Goal: Task Accomplishment & Management: Use online tool/utility

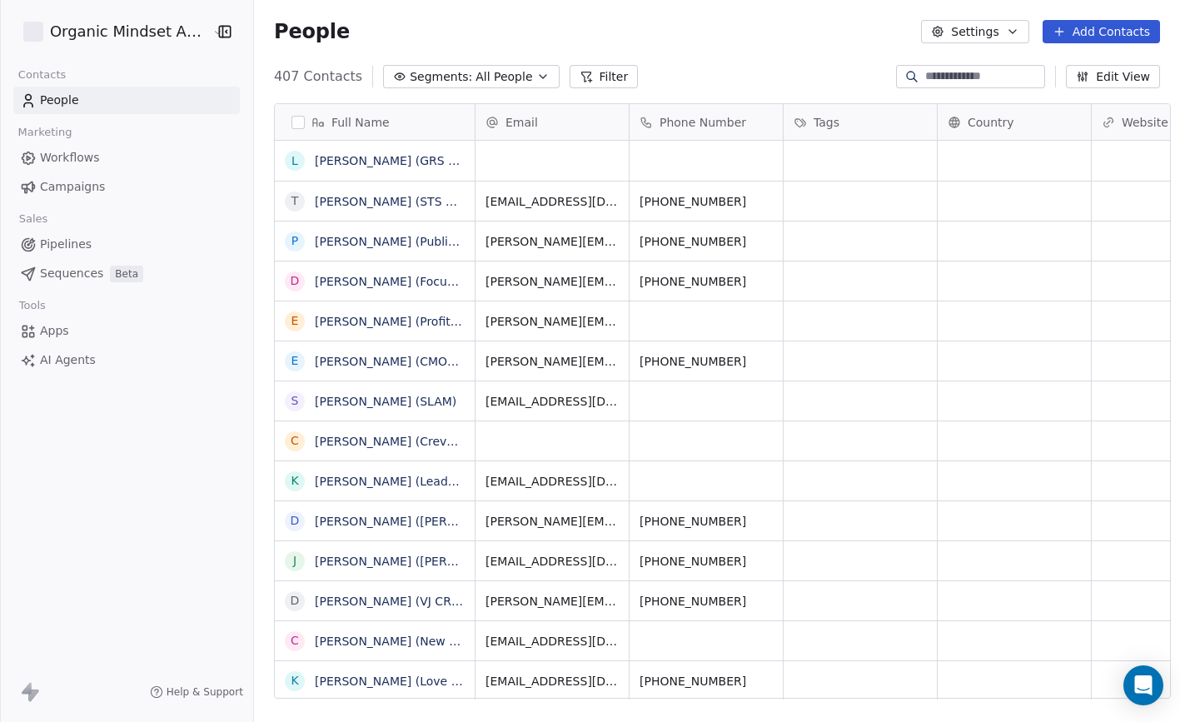
scroll to position [635, 937]
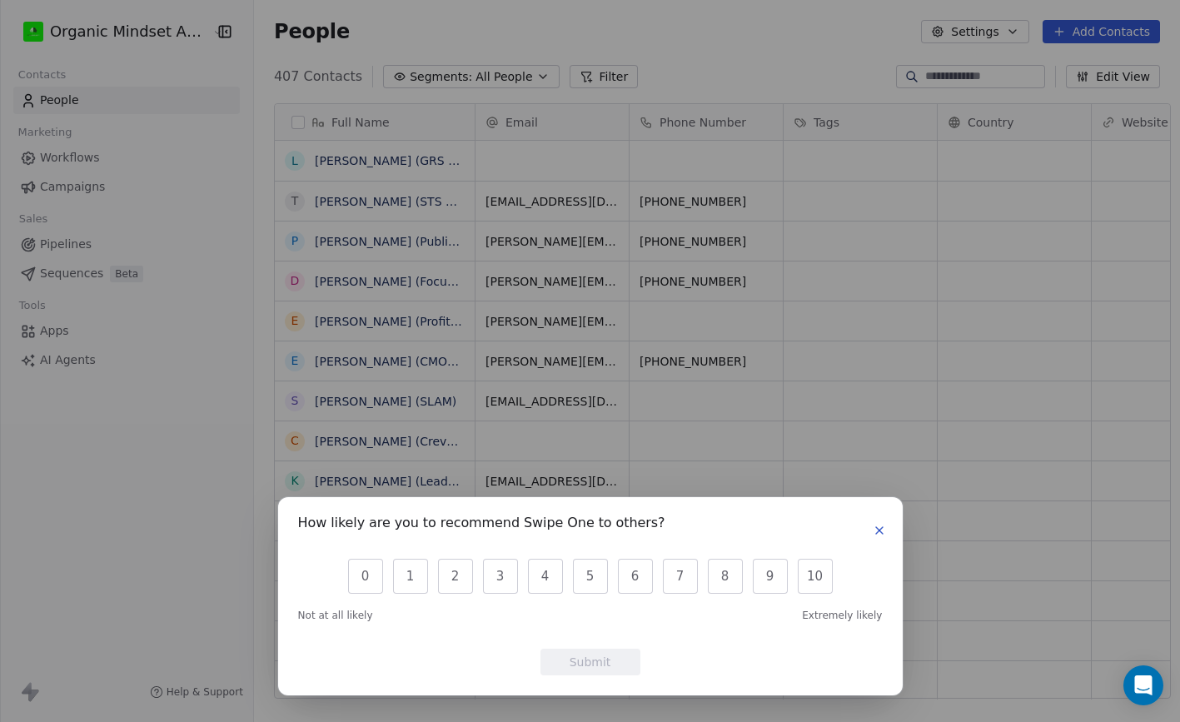
click at [878, 532] on icon "button" at bounding box center [879, 530] width 13 height 13
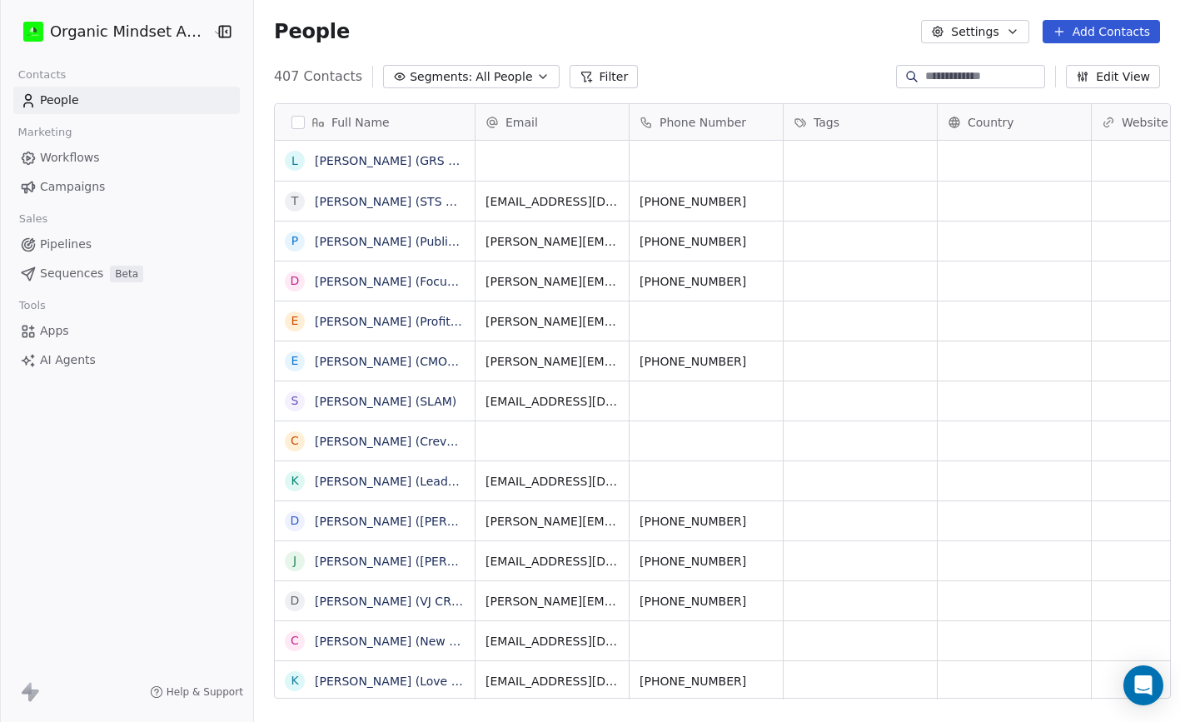
drag, startPoint x: 1157, startPoint y: 147, endPoint x: 1090, endPoint y: 29, distance: 135.0
click at [1090, 29] on button "Add Contacts" at bounding box center [1101, 31] width 117 height 23
click at [1081, 62] on span "Create new contact" at bounding box center [1106, 67] width 114 height 17
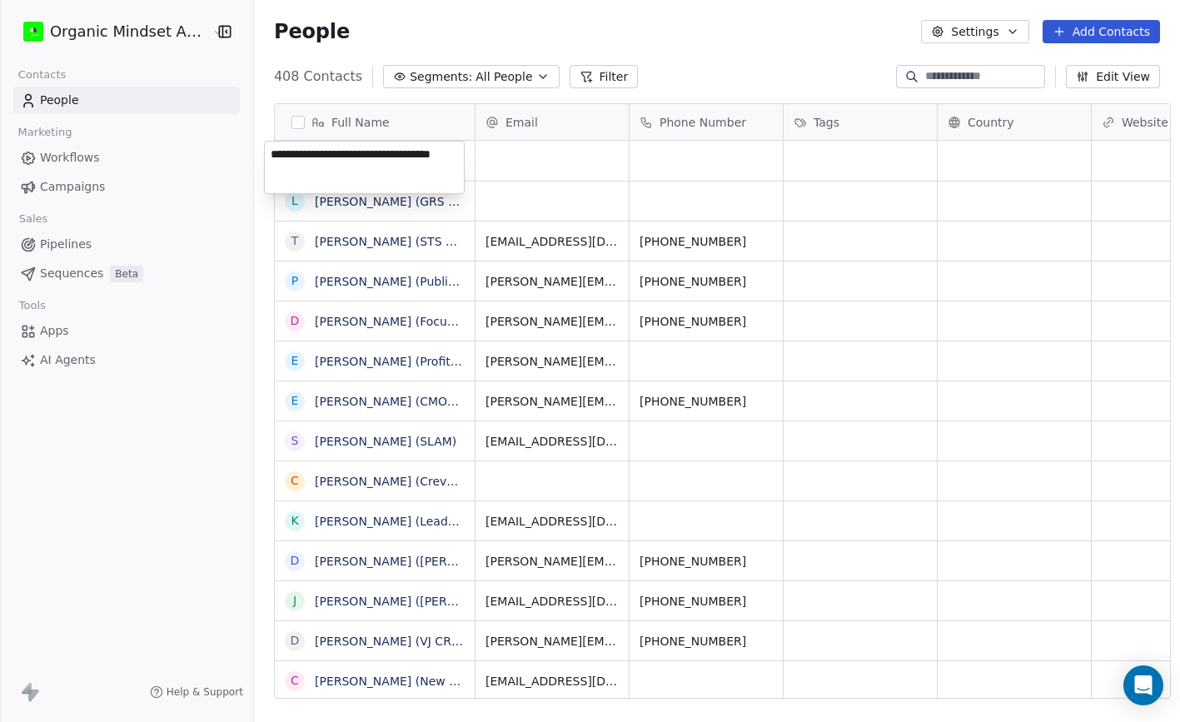
type textarea "**********"
click at [504, 157] on html "Organic Mindset Agency Inc Contacts People Marketing Workflows Campaigns Sales …" at bounding box center [590, 361] width 1180 height 722
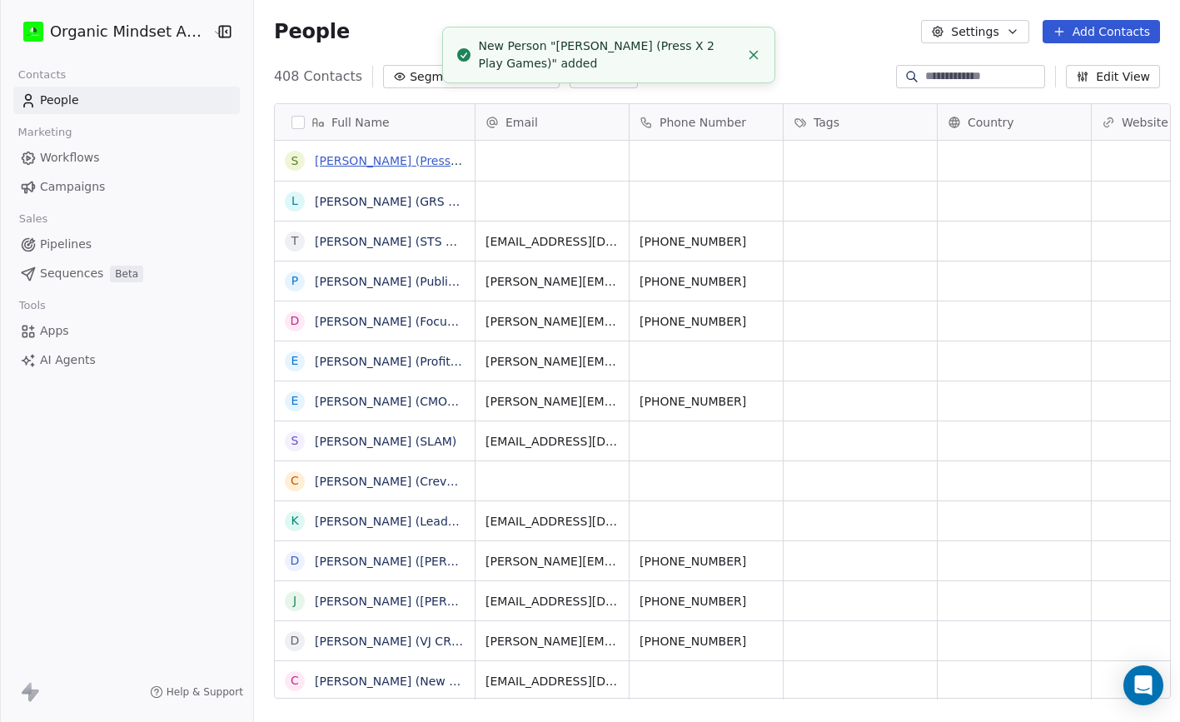
click at [374, 157] on link "[PERSON_NAME] (Press X 2 Play Games)" at bounding box center [433, 160] width 236 height 13
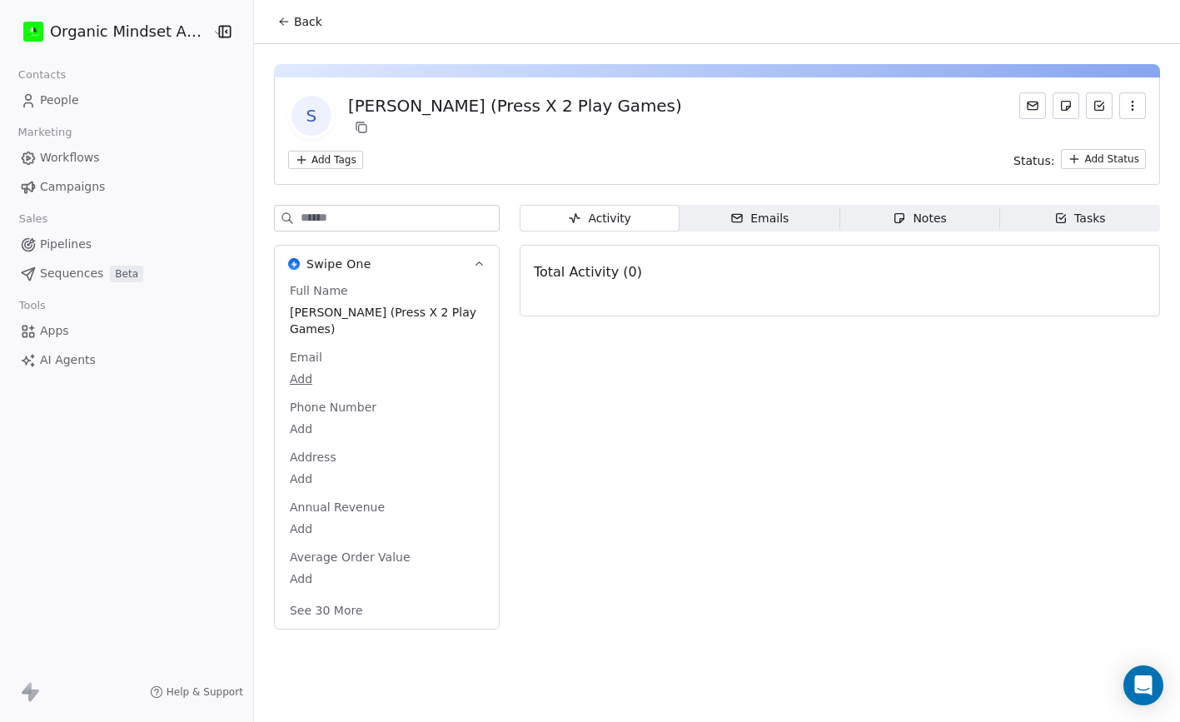
click at [908, 215] on div "Notes" at bounding box center [919, 218] width 53 height 17
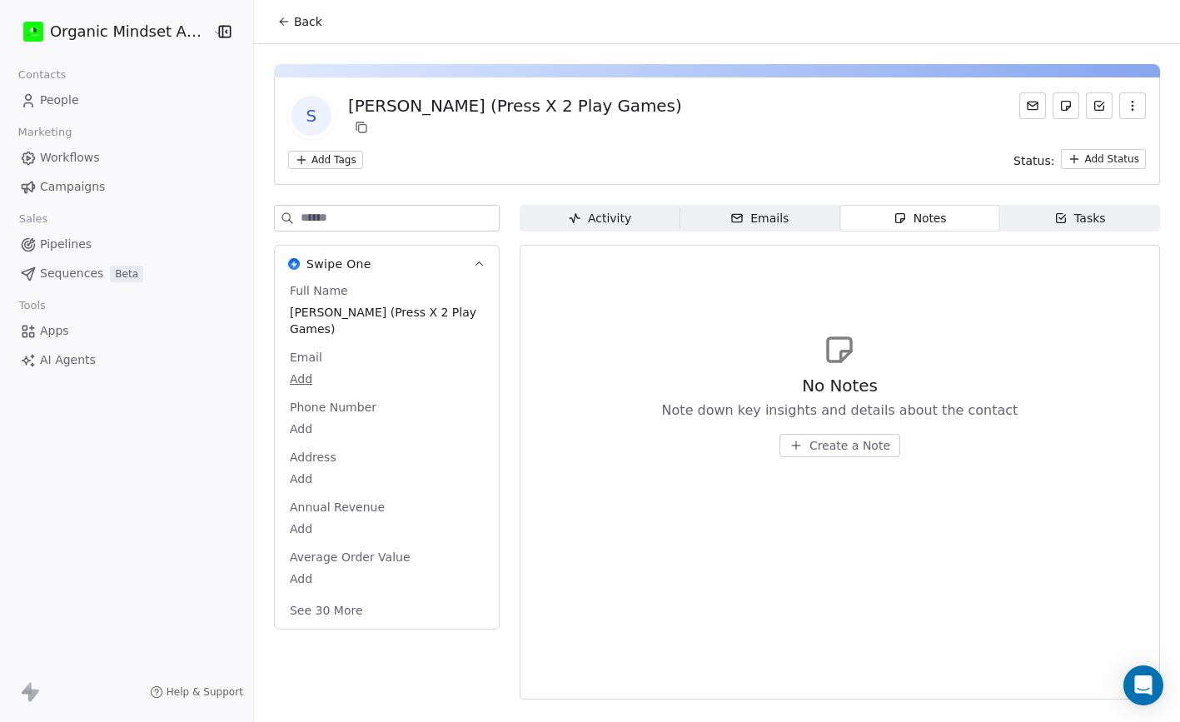
click at [831, 450] on span "Create a Note" at bounding box center [849, 445] width 81 height 17
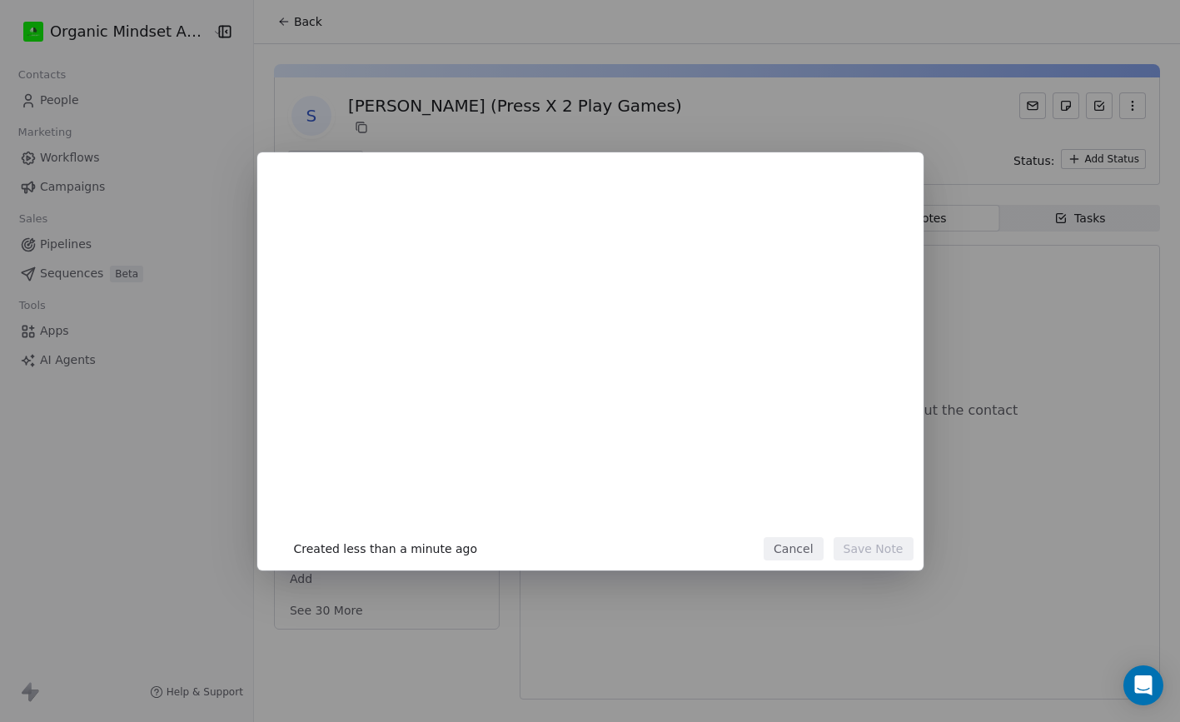
click at [831, 450] on div at bounding box center [616, 354] width 570 height 355
click at [468, 237] on div at bounding box center [616, 244] width 570 height 20
click at [785, 552] on button "Cancel" at bounding box center [793, 548] width 59 height 23
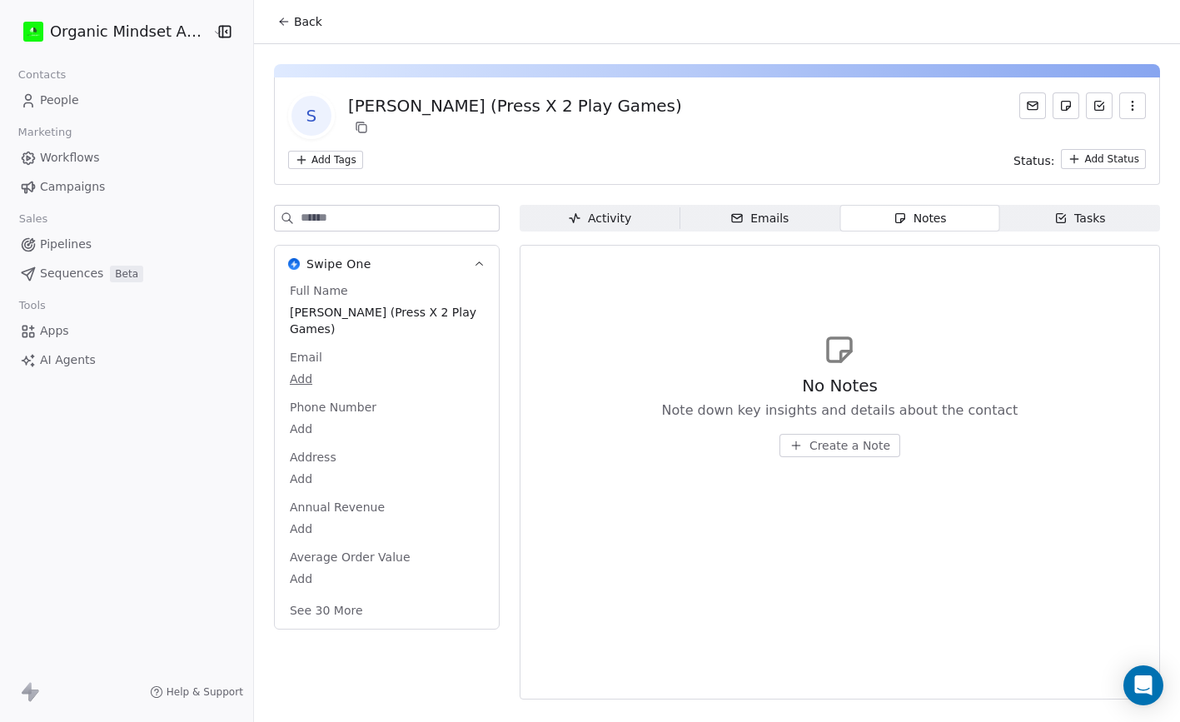
click at [817, 435] on button "Create a Note" at bounding box center [839, 445] width 121 height 23
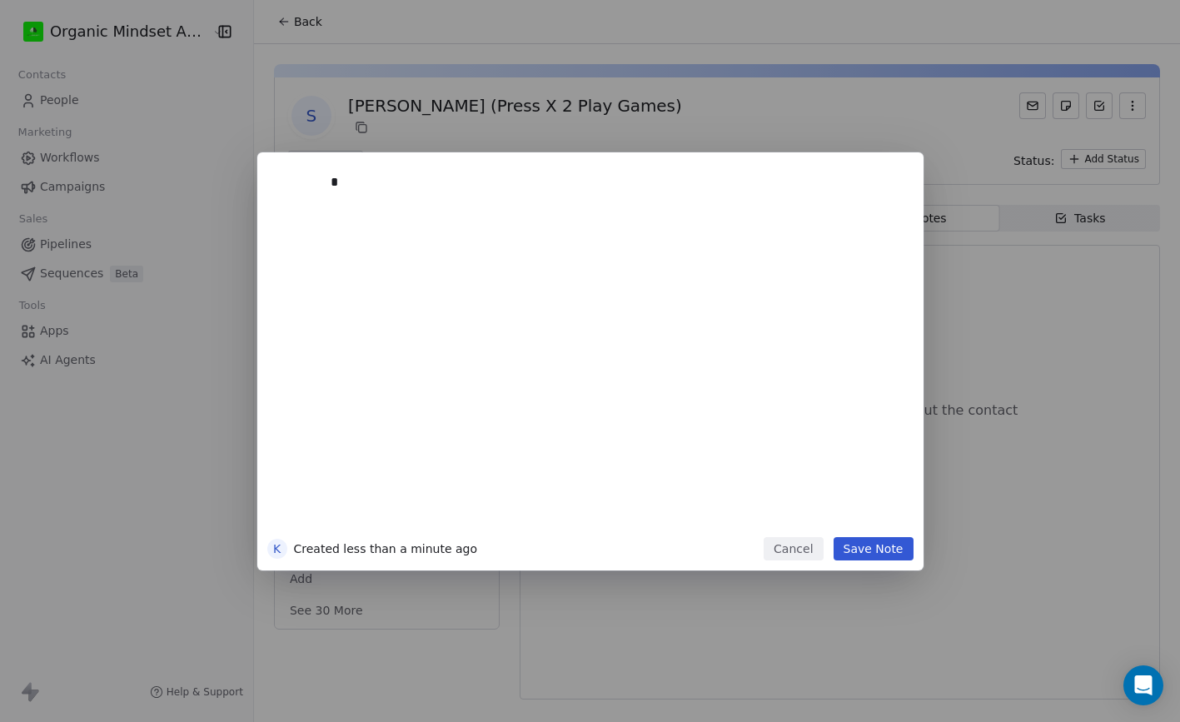
click at [520, 189] on div "*" at bounding box center [616, 182] width 570 height 20
click at [792, 540] on button "Cancel" at bounding box center [793, 548] width 59 height 23
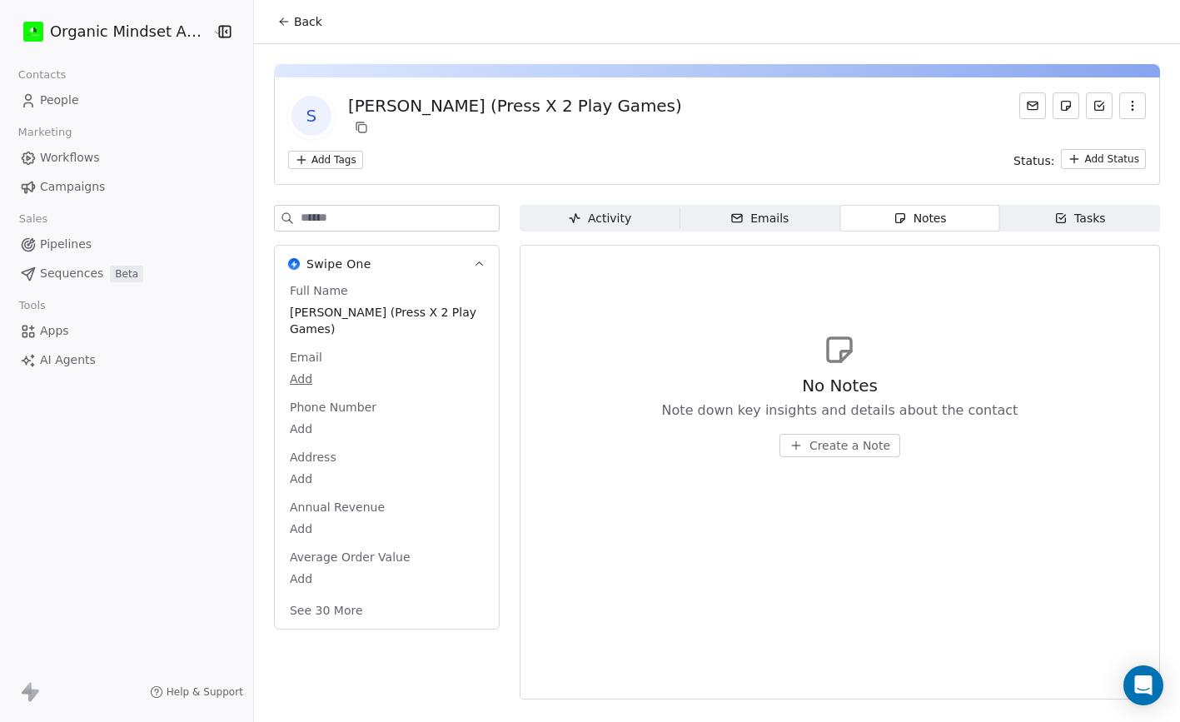
click at [804, 440] on button "Create a Note" at bounding box center [839, 445] width 121 height 23
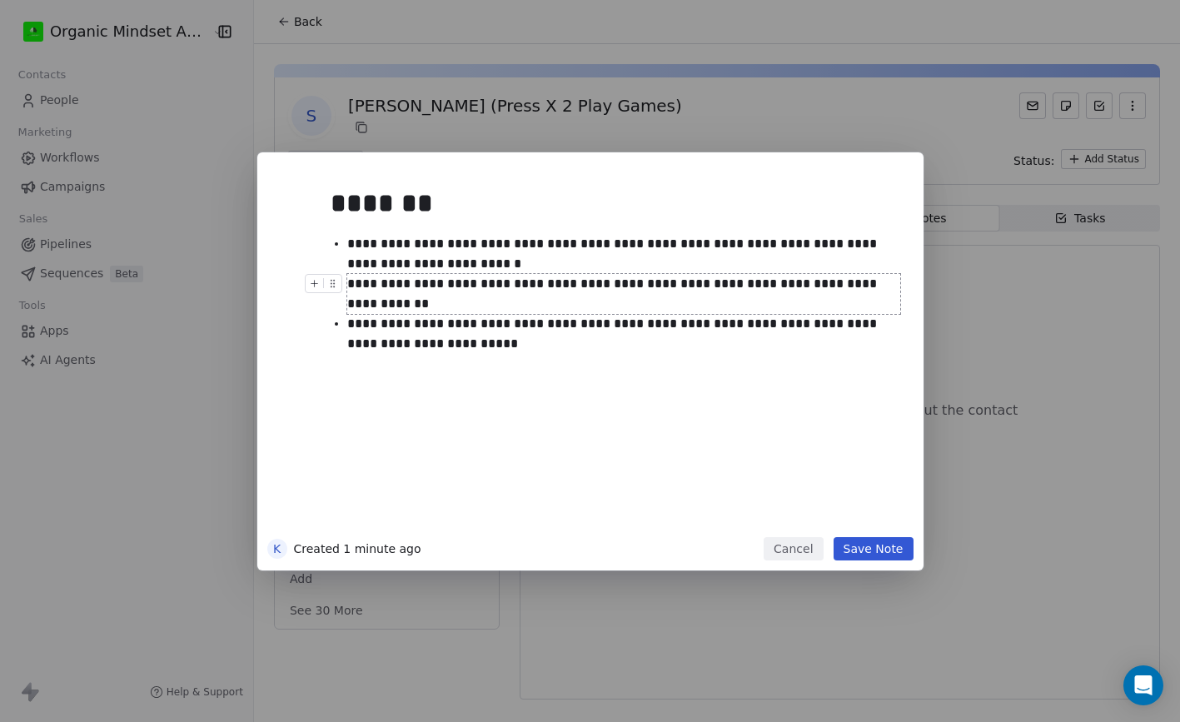
click at [893, 550] on button "Save Note" at bounding box center [874, 548] width 80 height 23
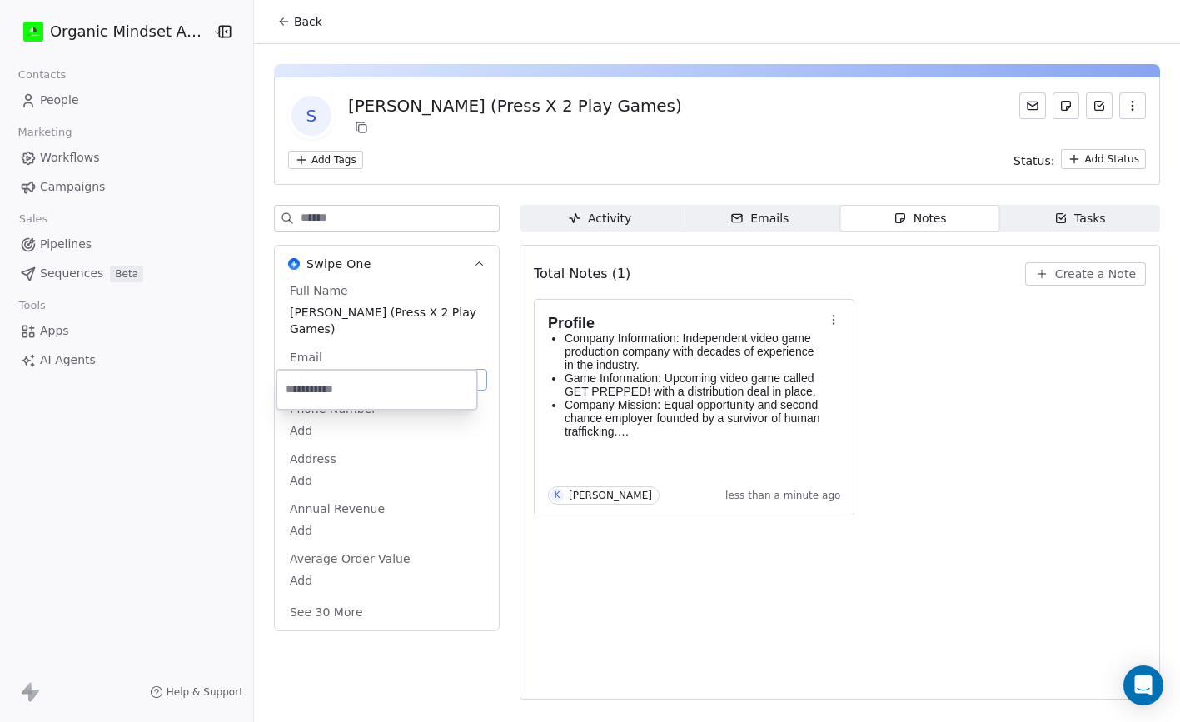
click at [288, 380] on body "Organic Mindset Agency Inc Contacts People Marketing Workflows Campaigns Sales …" at bounding box center [590, 361] width 1180 height 722
type input "**********"
click at [660, 580] on html "**********" at bounding box center [590, 361] width 1180 height 722
